Goal: Answer question/provide support: Share knowledge or assist other users

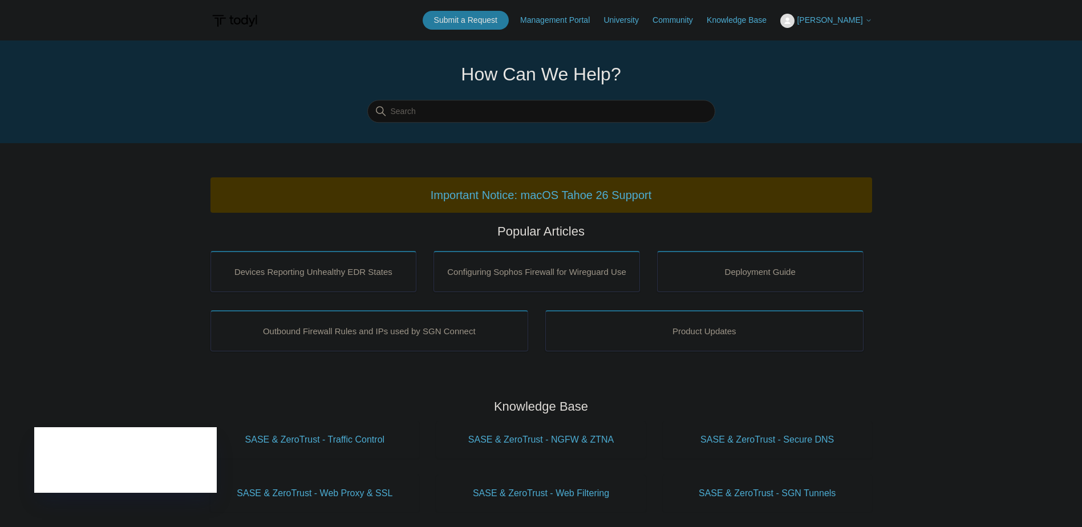
click at [857, 23] on span "[PERSON_NAME]" at bounding box center [830, 19] width 66 height 9
click at [848, 40] on link "My Support Requests" at bounding box center [836, 45] width 111 height 20
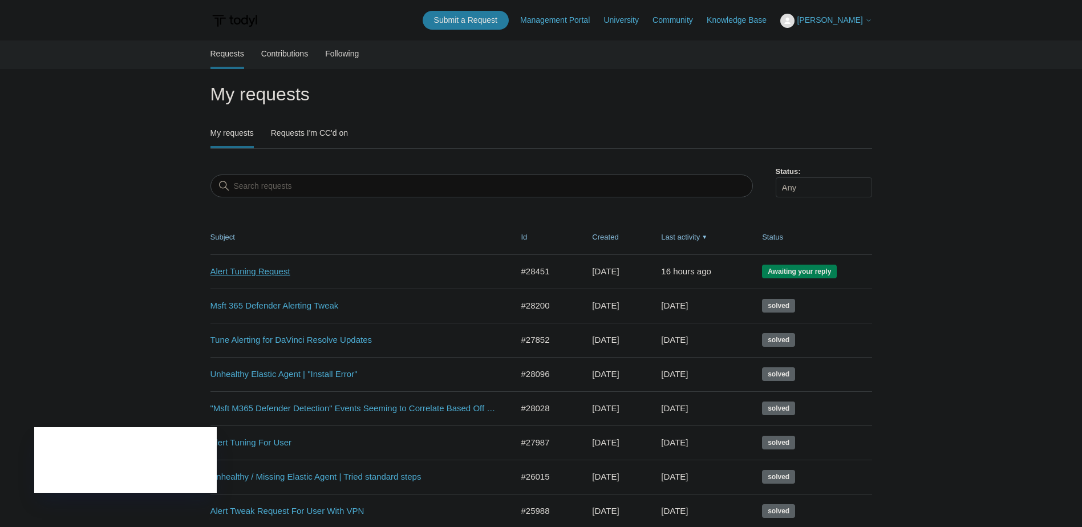
click at [271, 273] on link "Alert Tuning Request" at bounding box center [352, 271] width 285 height 13
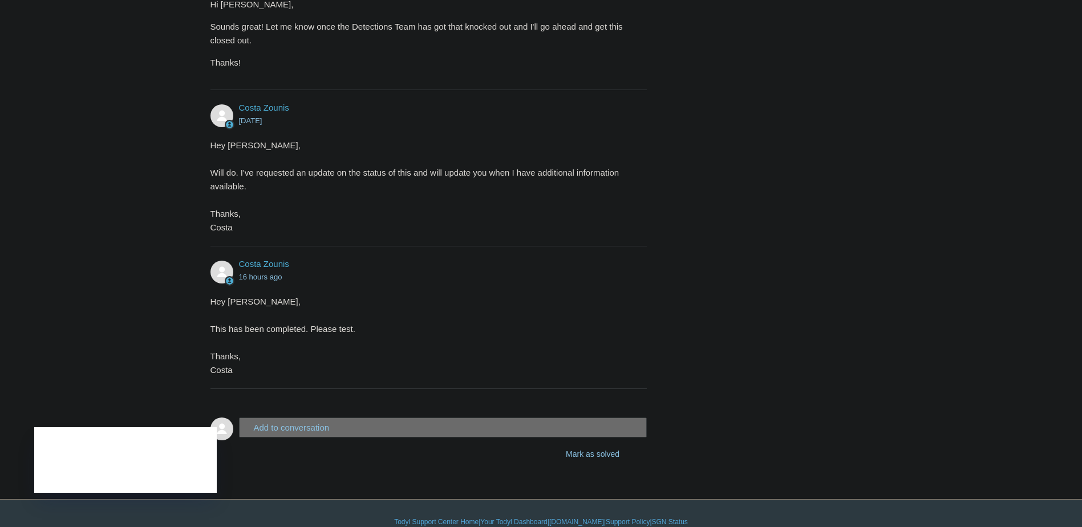
scroll to position [561, 0]
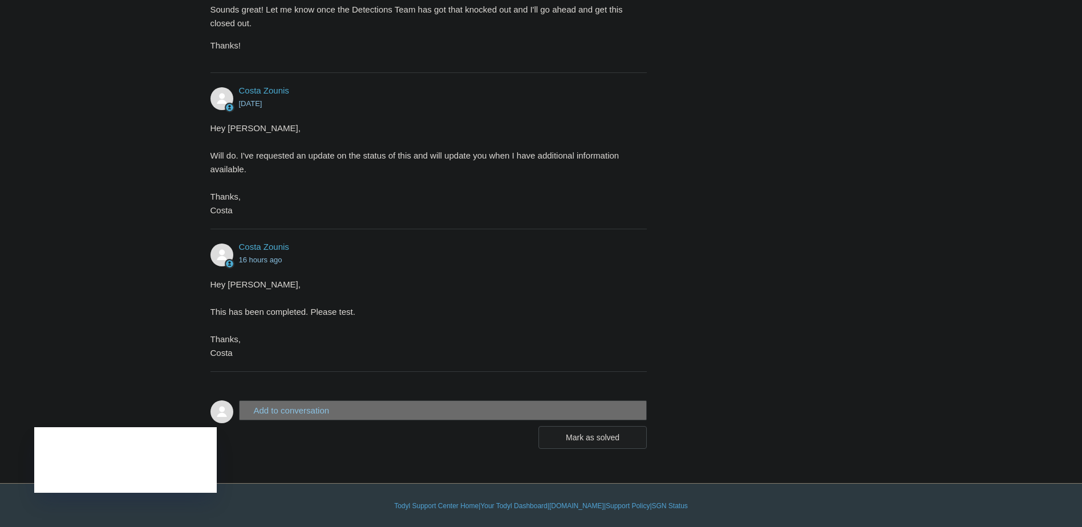
click at [587, 437] on button "Mark as solved" at bounding box center [592, 437] width 108 height 23
